Goal: Book appointment/travel/reservation

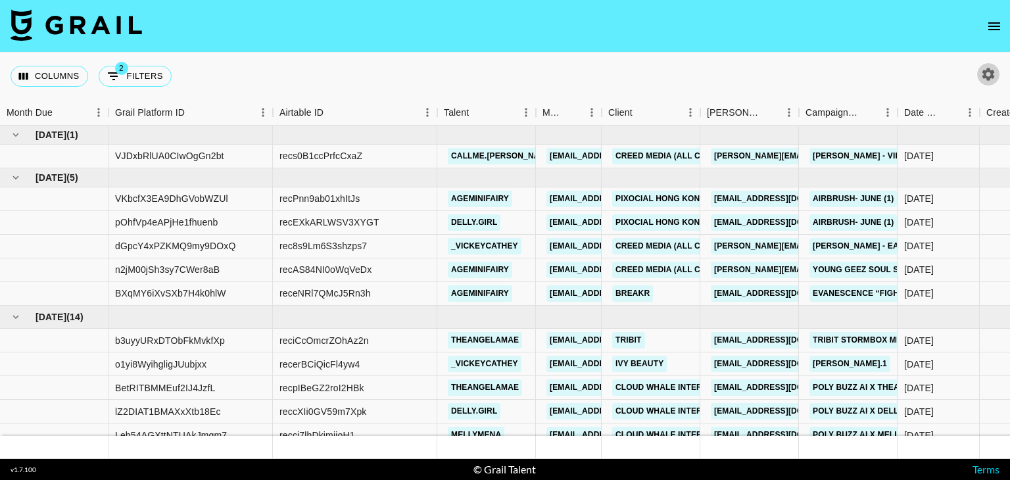
click at [994, 82] on button "button" at bounding box center [988, 74] width 22 height 22
select select "[DATE]"
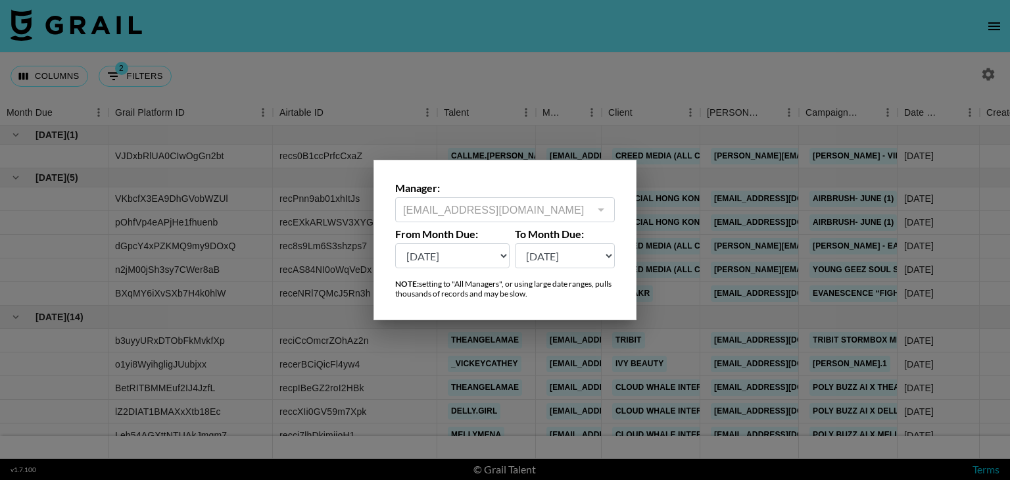
click at [558, 65] on div at bounding box center [505, 240] width 1010 height 480
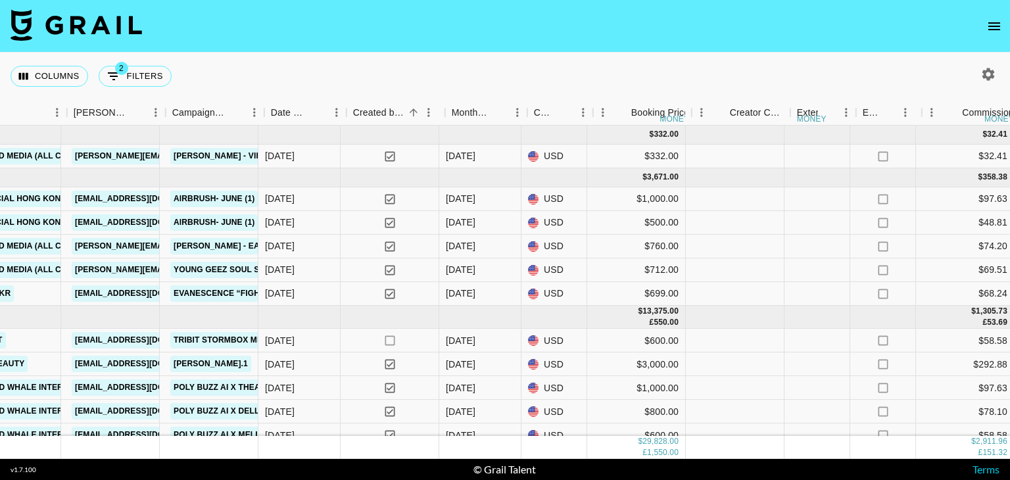
scroll to position [0, 633]
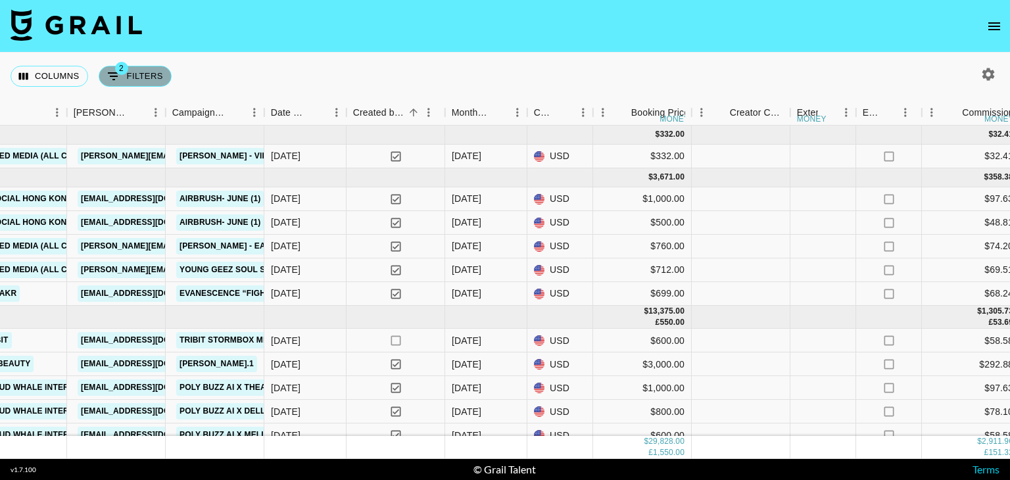
click at [142, 80] on button "2 Filters" at bounding box center [135, 76] width 73 height 21
select select "status"
select select "not"
select select "declined"
select select "status"
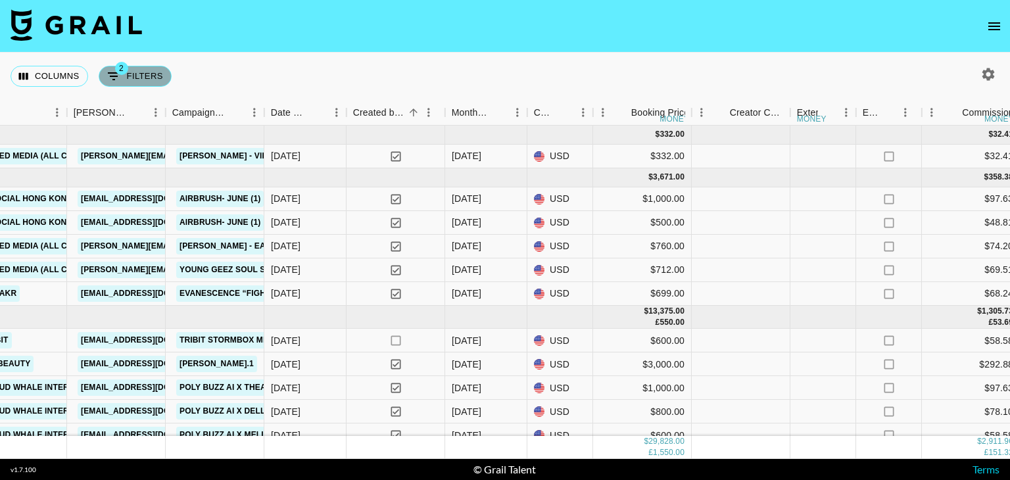
select select "not"
select select "cancelled"
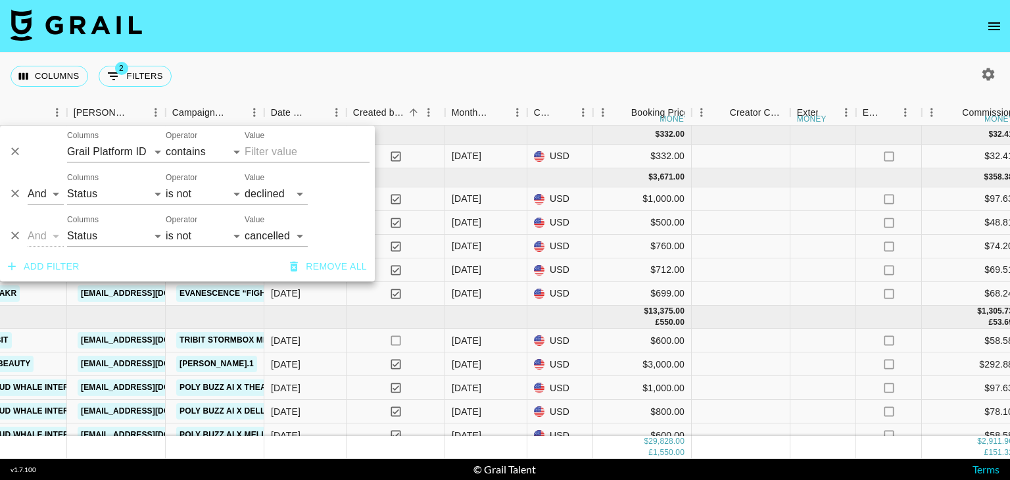
click at [272, 72] on div "Columns 2 Filters + Booking" at bounding box center [505, 76] width 1010 height 47
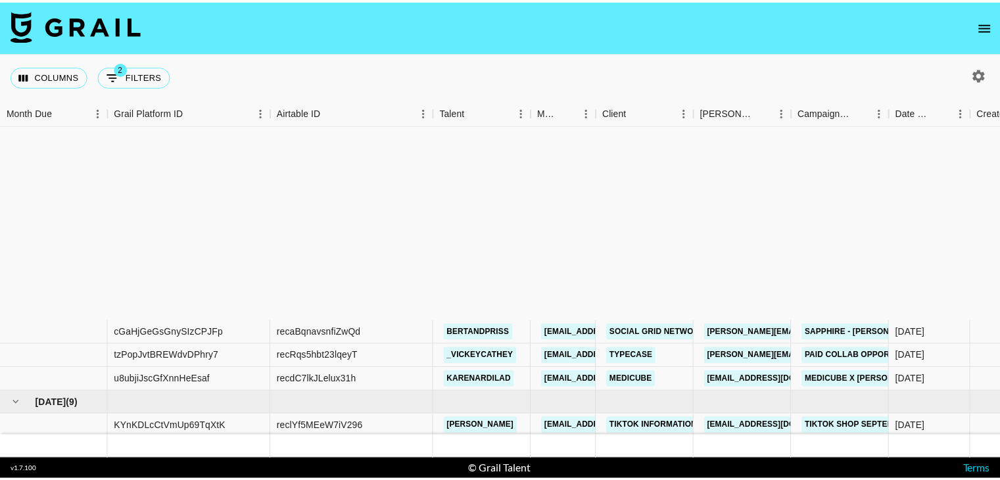
scroll to position [513, 0]
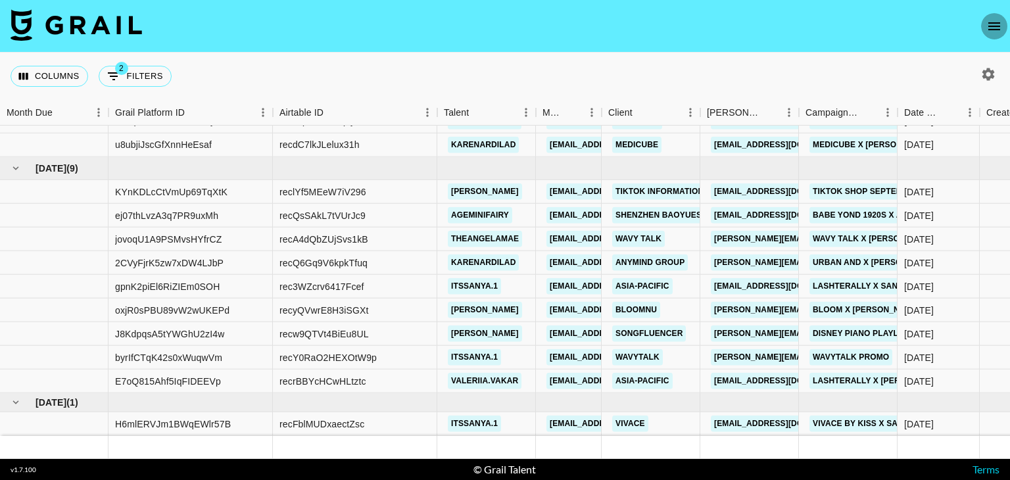
click at [995, 28] on icon "open drawer" at bounding box center [995, 26] width 16 height 16
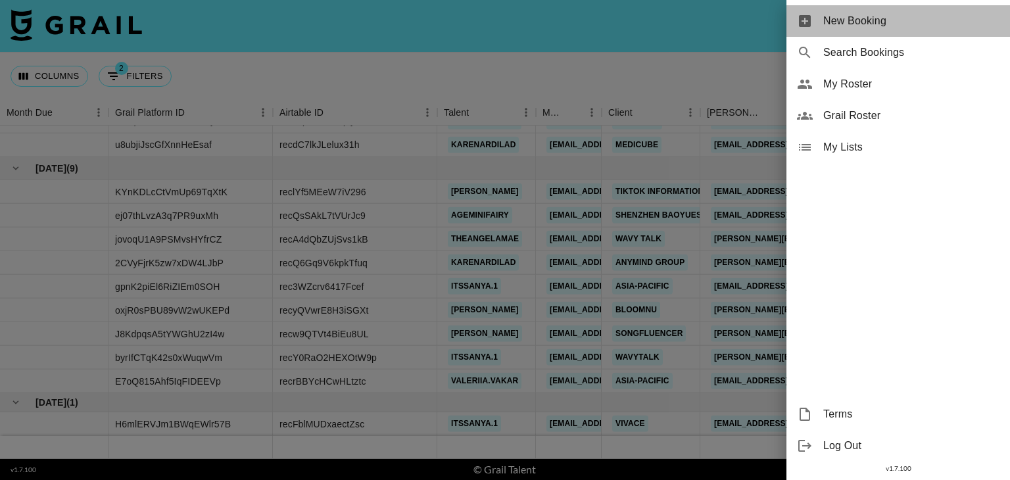
click at [901, 22] on span "New Booking" at bounding box center [911, 21] width 176 height 16
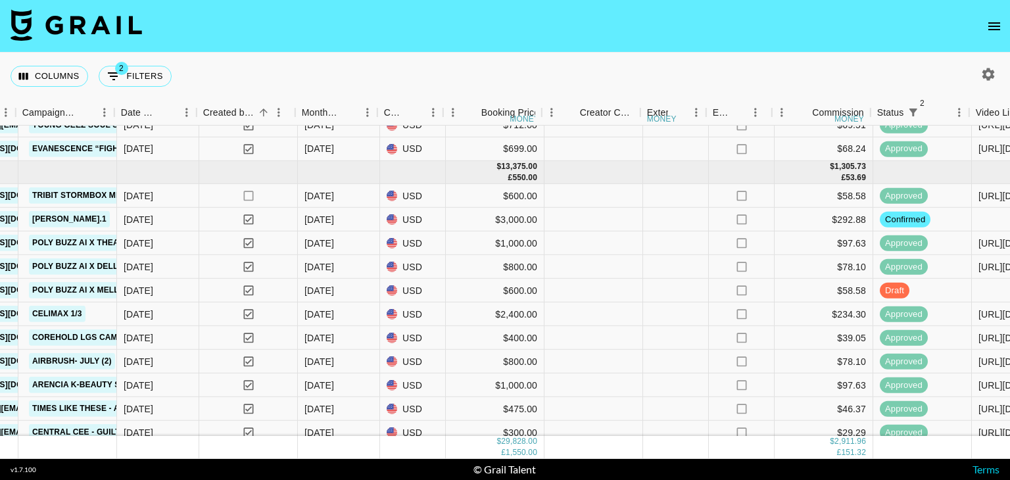
scroll to position [145, 791]
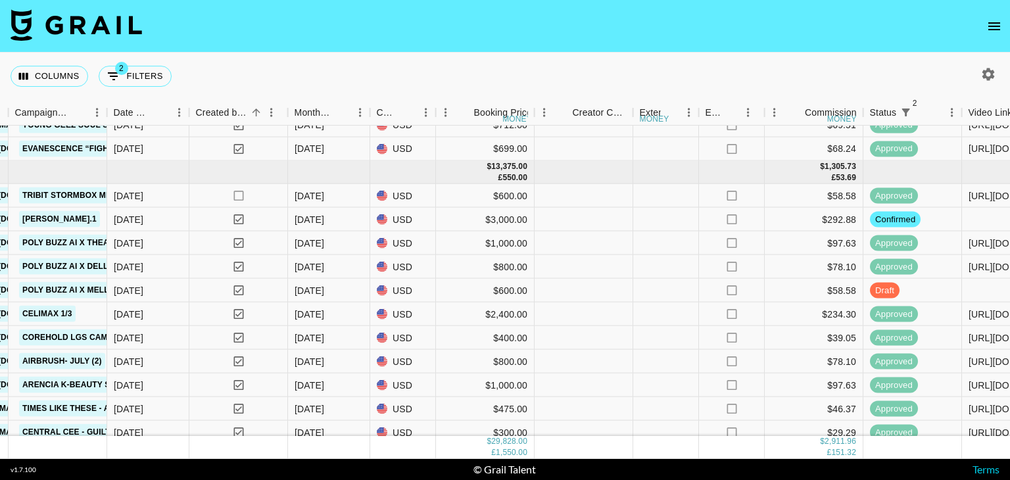
drag, startPoint x: 975, startPoint y: 73, endPoint x: 992, endPoint y: 74, distance: 16.5
click at [992, 74] on div at bounding box center [986, 74] width 28 height 22
click at [992, 74] on icon "button" at bounding box center [989, 74] width 12 height 12
select select "[DATE]"
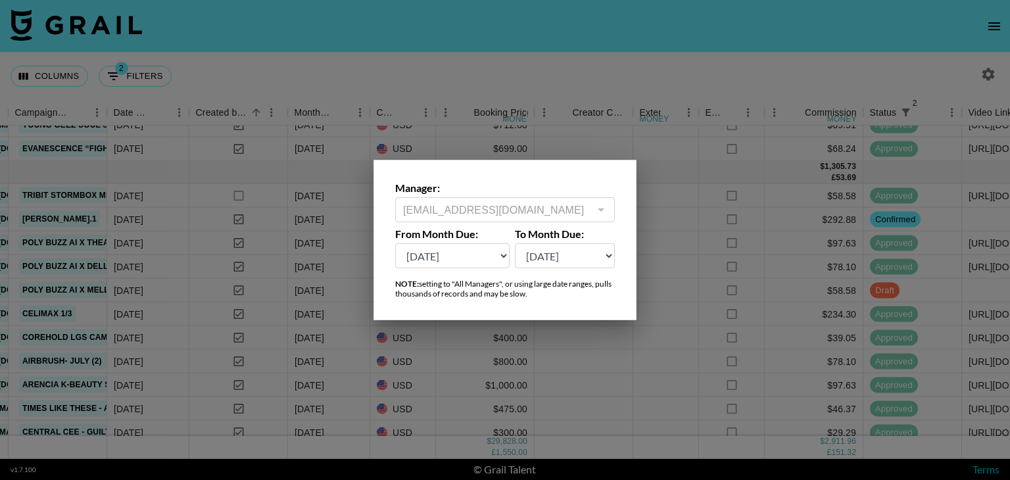
click at [795, 33] on div at bounding box center [505, 240] width 1010 height 480
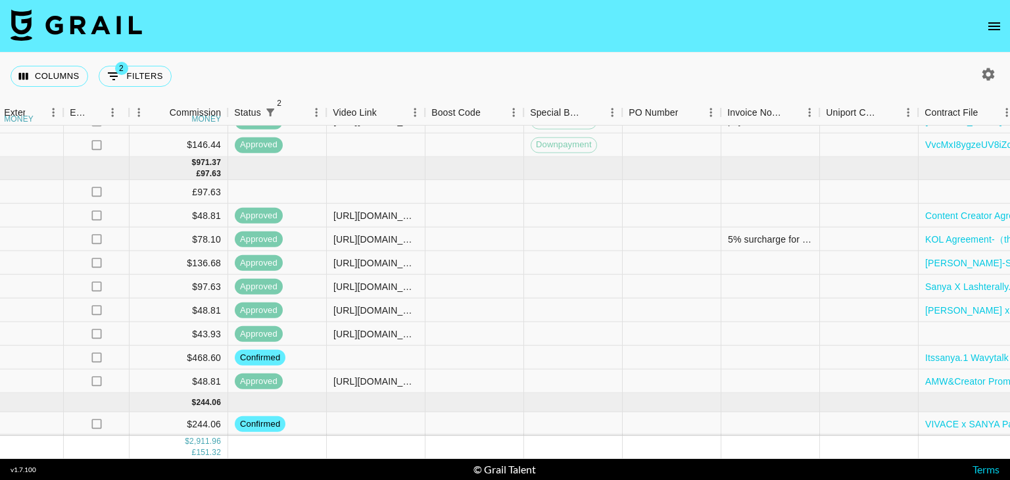
scroll to position [513, 1426]
click at [386, 352] on div at bounding box center [376, 358] width 99 height 24
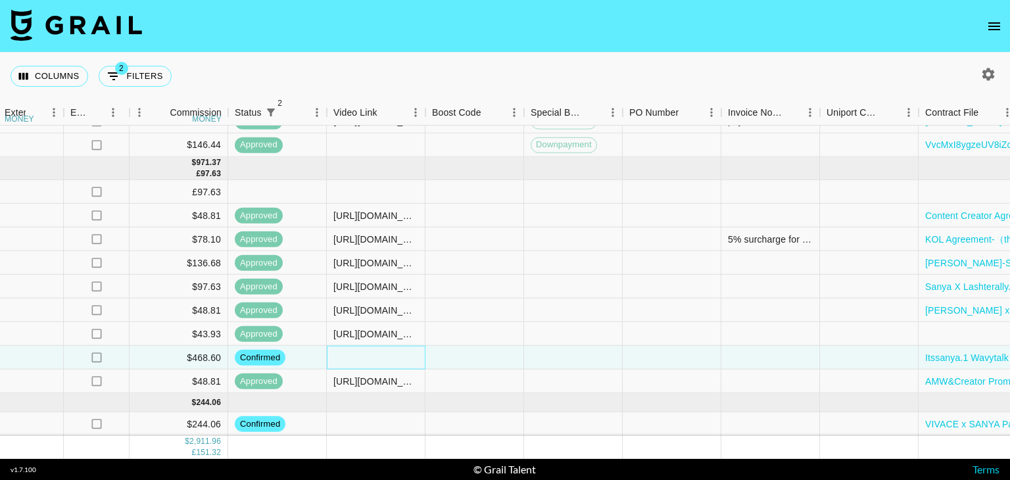
click at [386, 352] on div at bounding box center [376, 358] width 99 height 24
click at [466, 356] on div at bounding box center [475, 358] width 99 height 24
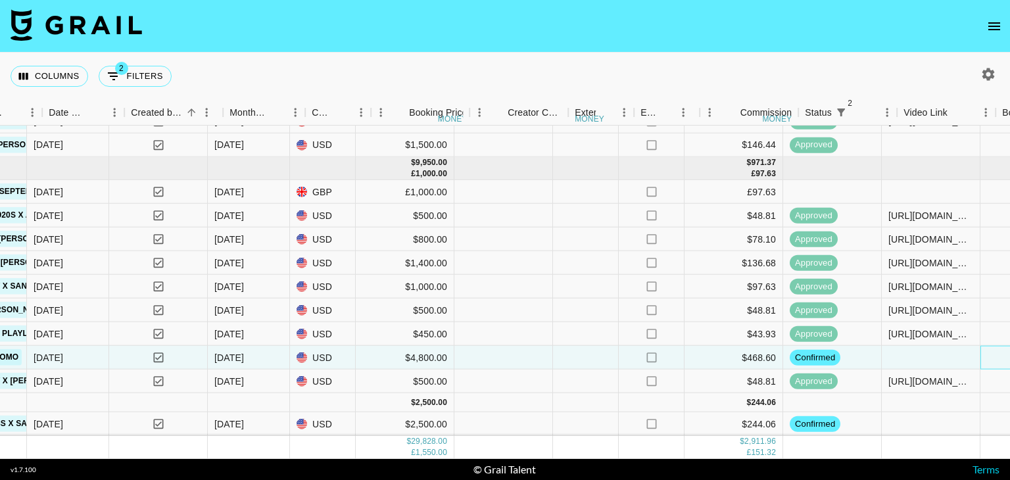
scroll to position [512, 852]
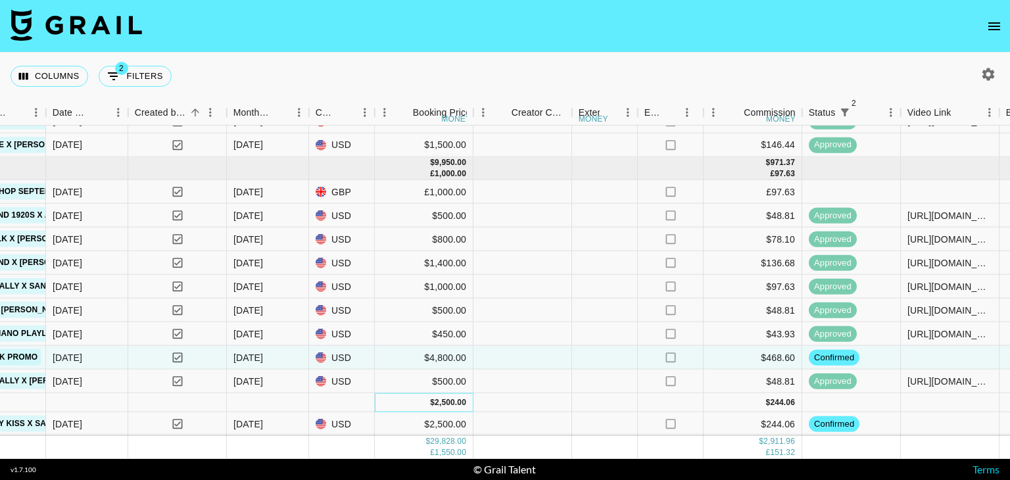
click at [447, 397] on div "2,500.00" at bounding box center [451, 402] width 32 height 11
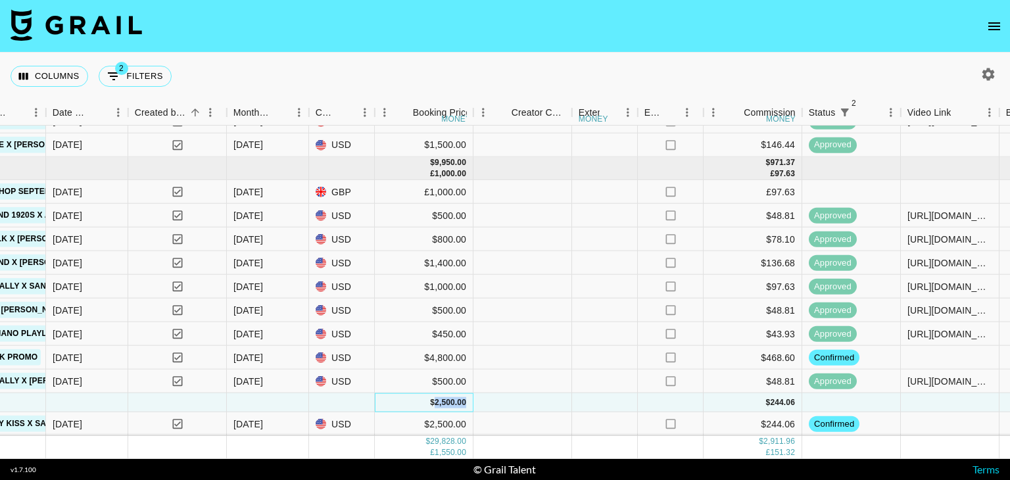
click at [447, 397] on div "2,500.00" at bounding box center [451, 402] width 32 height 11
click at [466, 393] on div "$ 2,500.00" at bounding box center [424, 402] width 99 height 19
drag, startPoint x: 466, startPoint y: 391, endPoint x: 421, endPoint y: 393, distance: 45.4
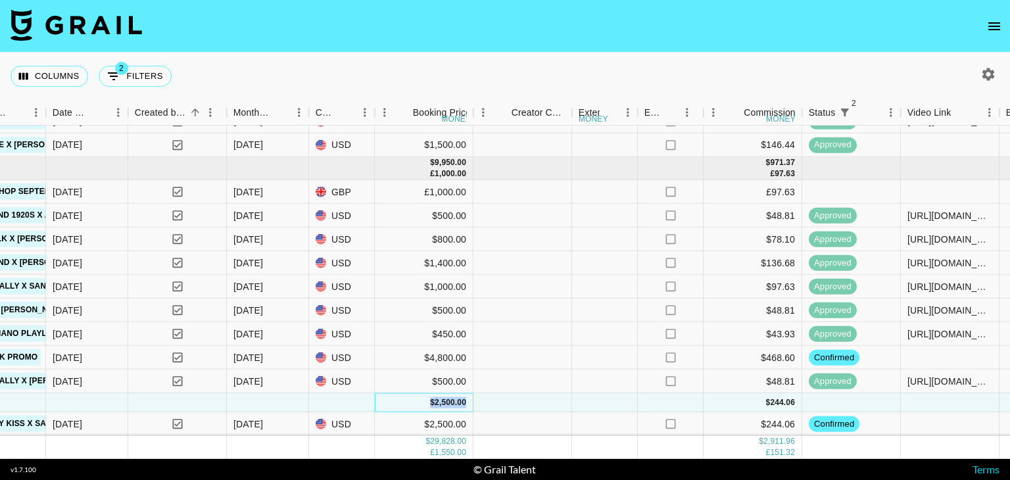
click at [421, 393] on div "$ 2,500.00" at bounding box center [424, 402] width 99 height 19
click at [492, 393] on div at bounding box center [523, 402] width 99 height 19
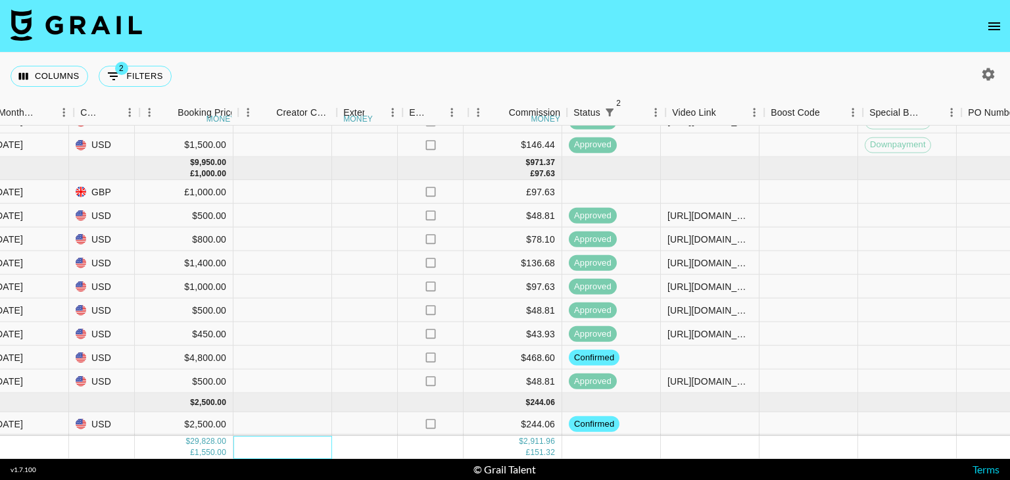
scroll to position [513, 1076]
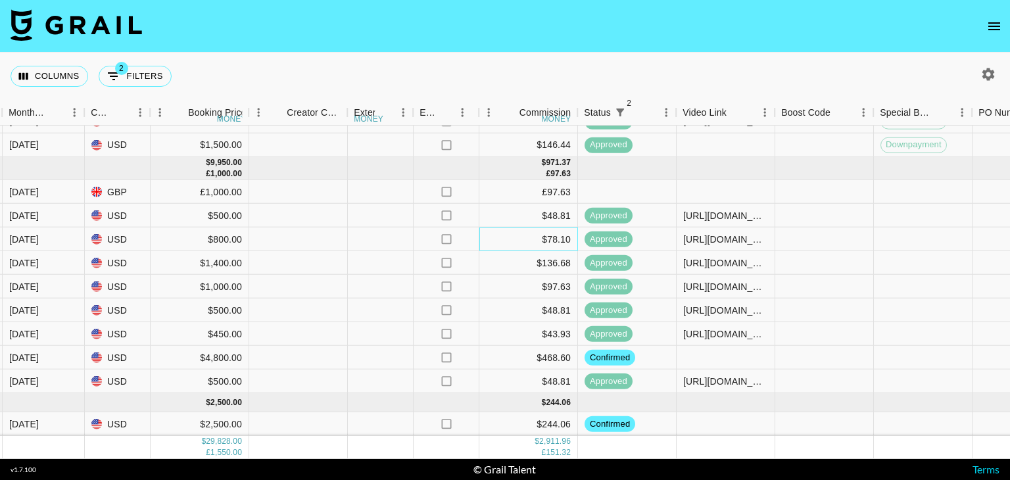
click at [529, 228] on div "$78.10" at bounding box center [528, 240] width 99 height 24
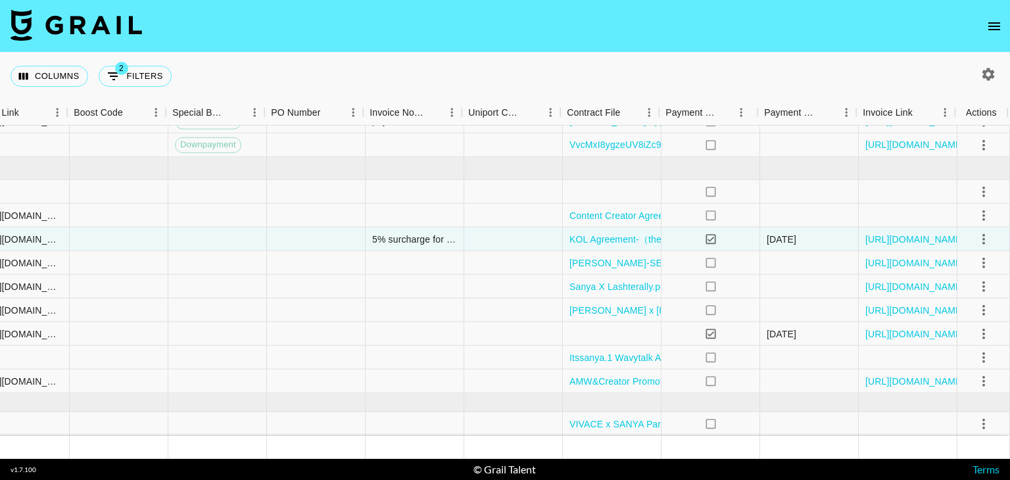
scroll to position [513, 1792]
